Goal: Task Accomplishment & Management: Manage account settings

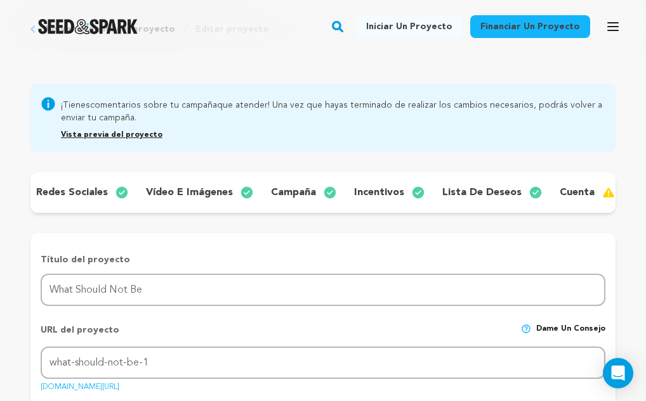
scroll to position [0, 361]
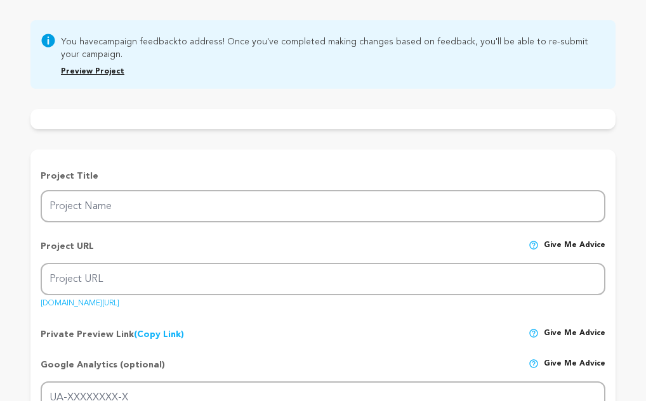
type input "What Should Not Be"
type input "what-should-not-be-1"
type input "A psychological horror film, a confusing and disturbing relationship between a …"
type textarea "[PERSON_NAME] is reunited with her daughter [PERSON_NAME] after giving her up f…"
type textarea "This film exposes the harshness of a mother-daughter relationship that escapes …"
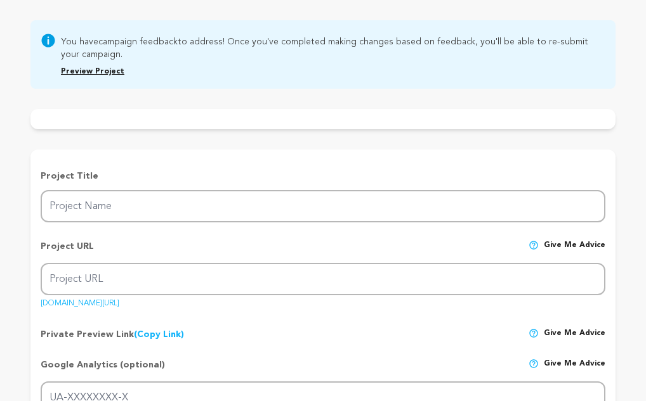
radio input "true"
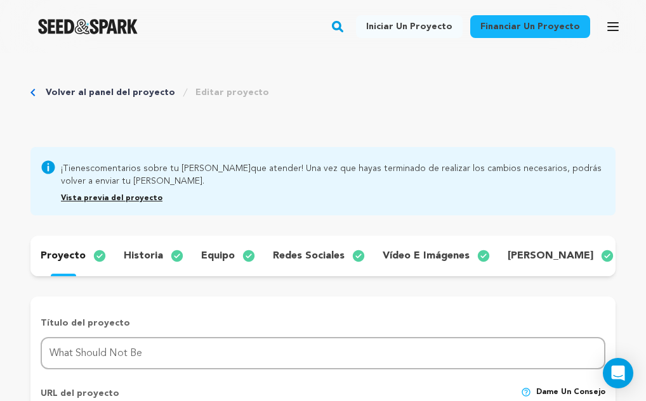
click at [280, 207] on div "¡Tienes comentarios sobre tu campaña que atender! Una vez que hayas terminado d…" at bounding box center [322, 181] width 585 height 68
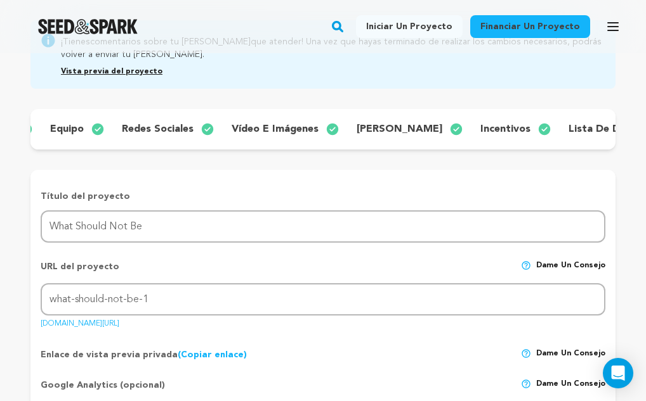
scroll to position [0, 361]
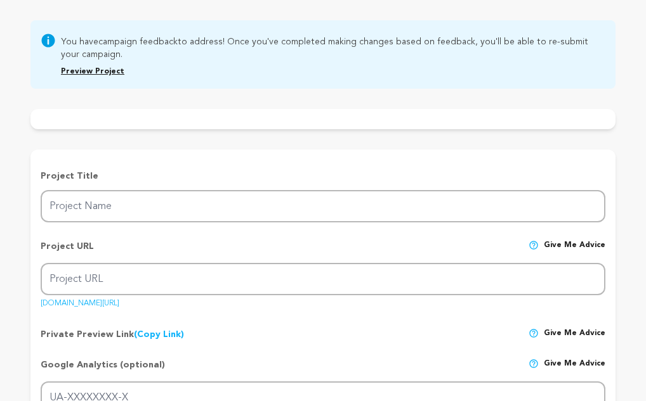
type input "What Should Not Be"
type input "what-should-not-be-1"
type input "A psychological horror film, a confusing and disturbing relationship between a …"
type textarea "[PERSON_NAME] is reunited with her daughter [PERSON_NAME] after giving her up f…"
type textarea "This film exposes the harshness of a mother-daughter relationship that escapes …"
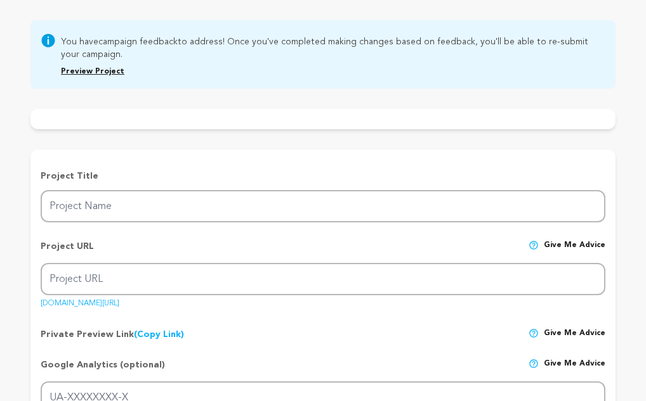
radio input "true"
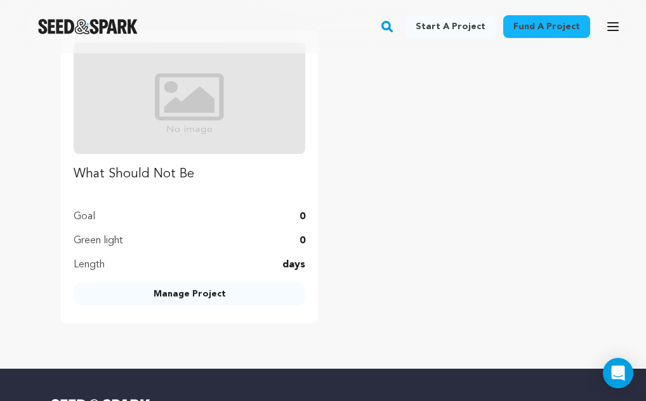
scroll to position [1839, 0]
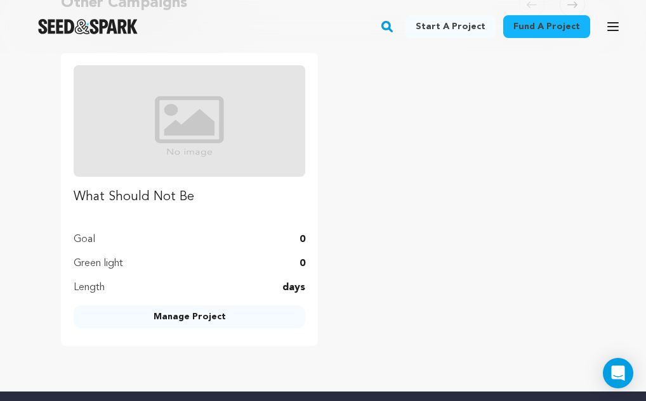
click at [237, 323] on link "Manage Project" at bounding box center [189, 317] width 231 height 23
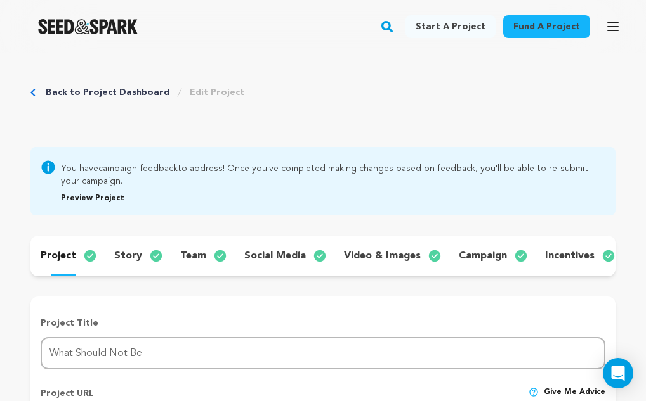
scroll to position [1839, 0]
click at [601, 28] on button "Open main menu" at bounding box center [612, 26] width 25 height 25
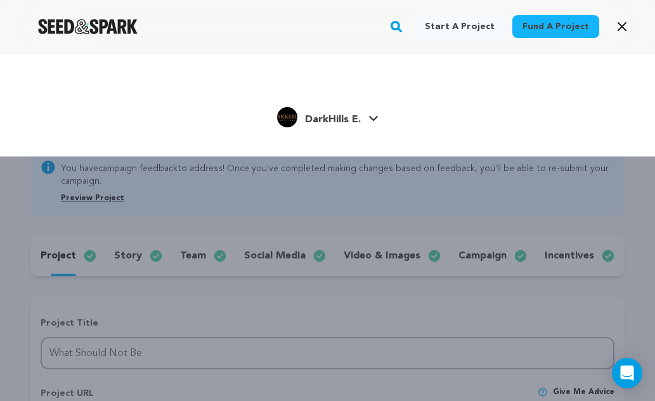
click at [348, 119] on span "DarkHills E." at bounding box center [333, 120] width 56 height 10
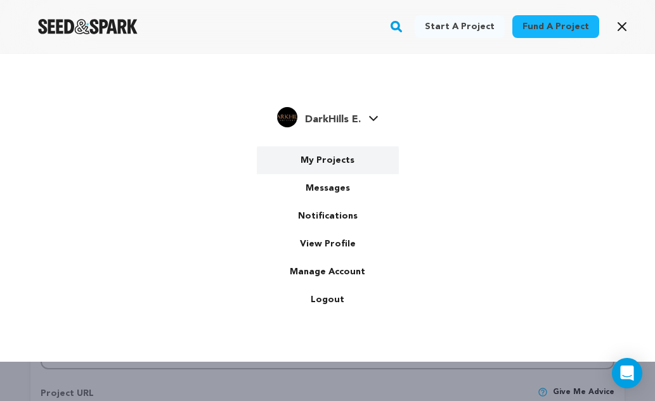
click at [341, 160] on link "My Projects" at bounding box center [328, 161] width 142 height 28
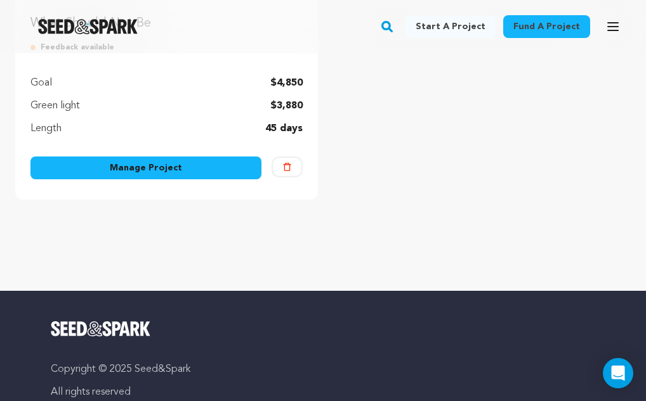
scroll to position [381, 0]
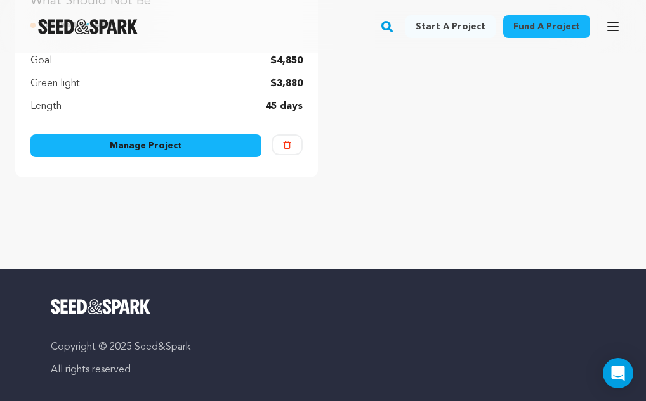
click at [181, 149] on link "Manage Project" at bounding box center [145, 145] width 231 height 23
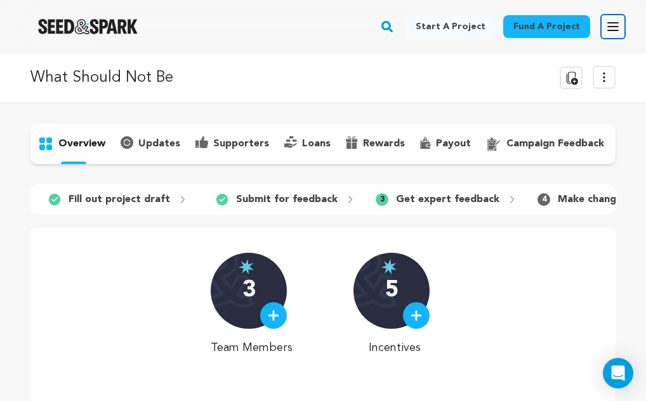
click at [611, 18] on button "Open main menu" at bounding box center [612, 26] width 25 height 25
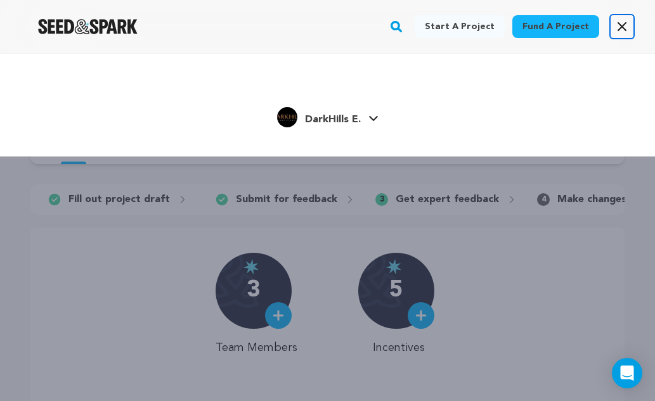
click at [611, 19] on button "Open main menu" at bounding box center [621, 26] width 25 height 25
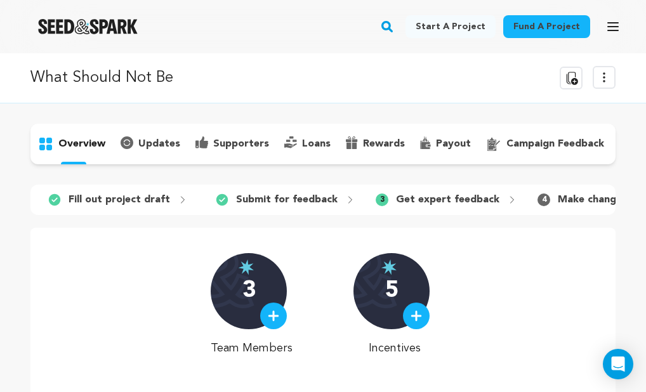
drag, startPoint x: 115, startPoint y: 77, endPoint x: 140, endPoint y: 81, distance: 25.0
click at [118, 77] on p "What Should Not Be" at bounding box center [101, 78] width 143 height 23
click at [604, 81] on icon at bounding box center [603, 77] width 1 height 9
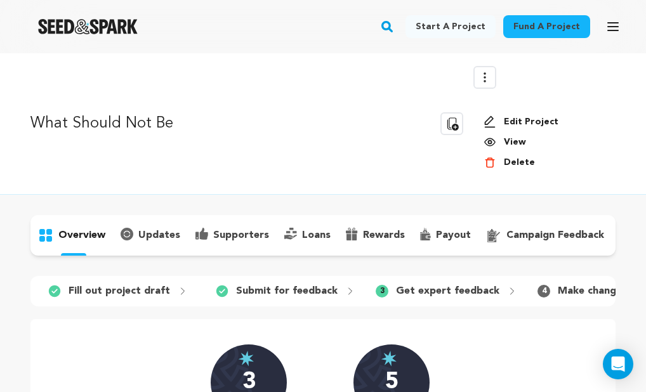
click at [543, 118] on link "Edit Project" at bounding box center [544, 121] width 122 height 13
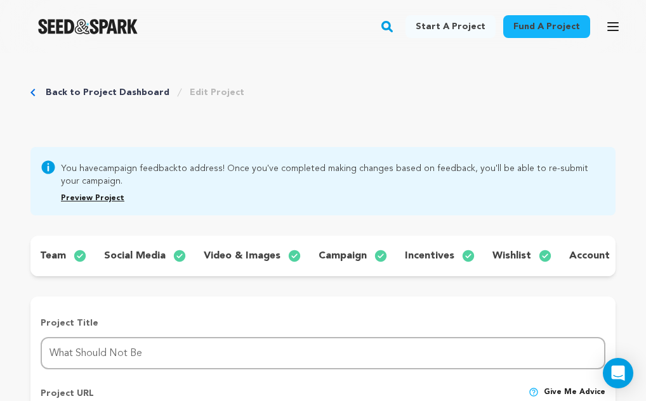
scroll to position [0, 248]
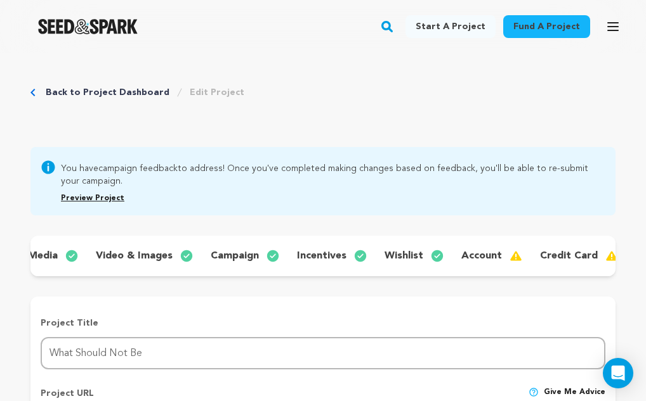
click at [334, 256] on p "incentives" at bounding box center [321, 256] width 49 height 15
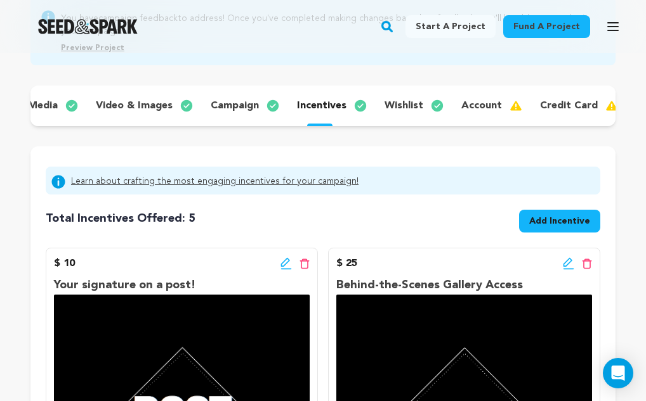
scroll to position [127, 0]
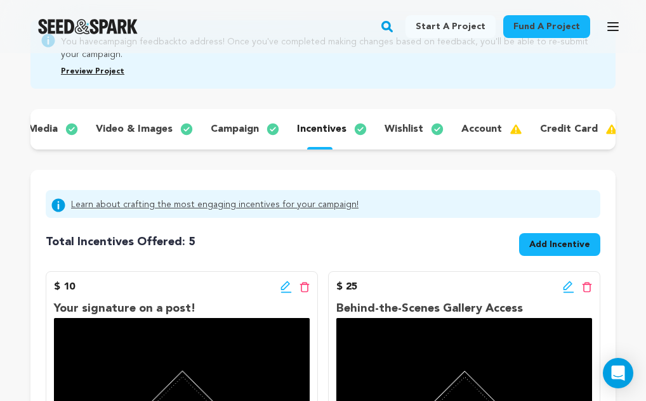
click at [409, 133] on p "wishlist" at bounding box center [403, 129] width 39 height 15
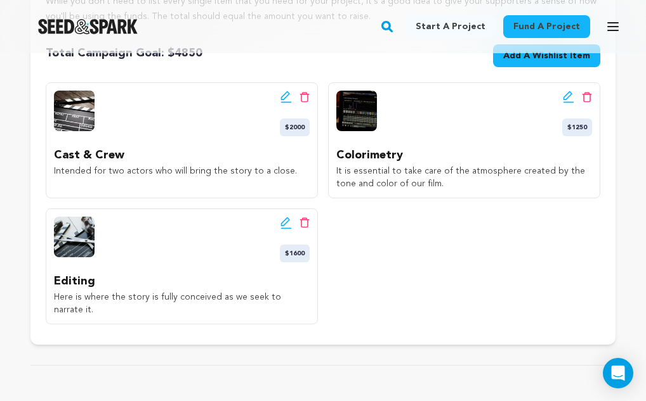
scroll to position [381, 0]
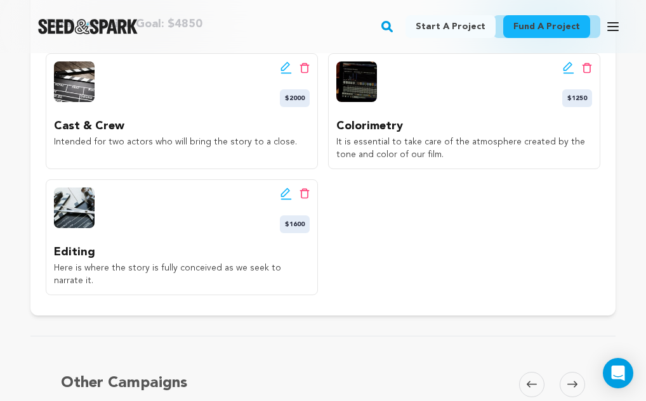
click at [408, 282] on div "Edit wishlist button Delete wishlist button $2000 Cast & Crew Intended for two …" at bounding box center [323, 174] width 554 height 242
click at [356, 94] on img at bounding box center [356, 82] width 41 height 41
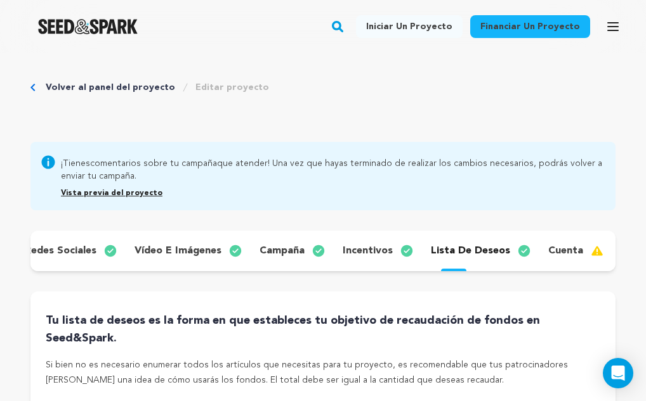
scroll to position [0, 0]
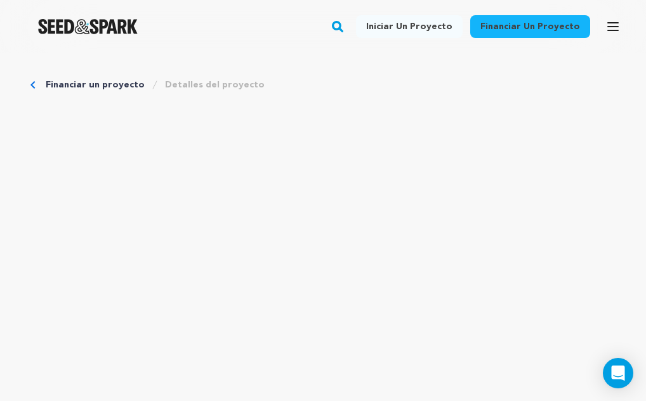
scroll to position [657, 0]
